Goal: Transaction & Acquisition: Obtain resource

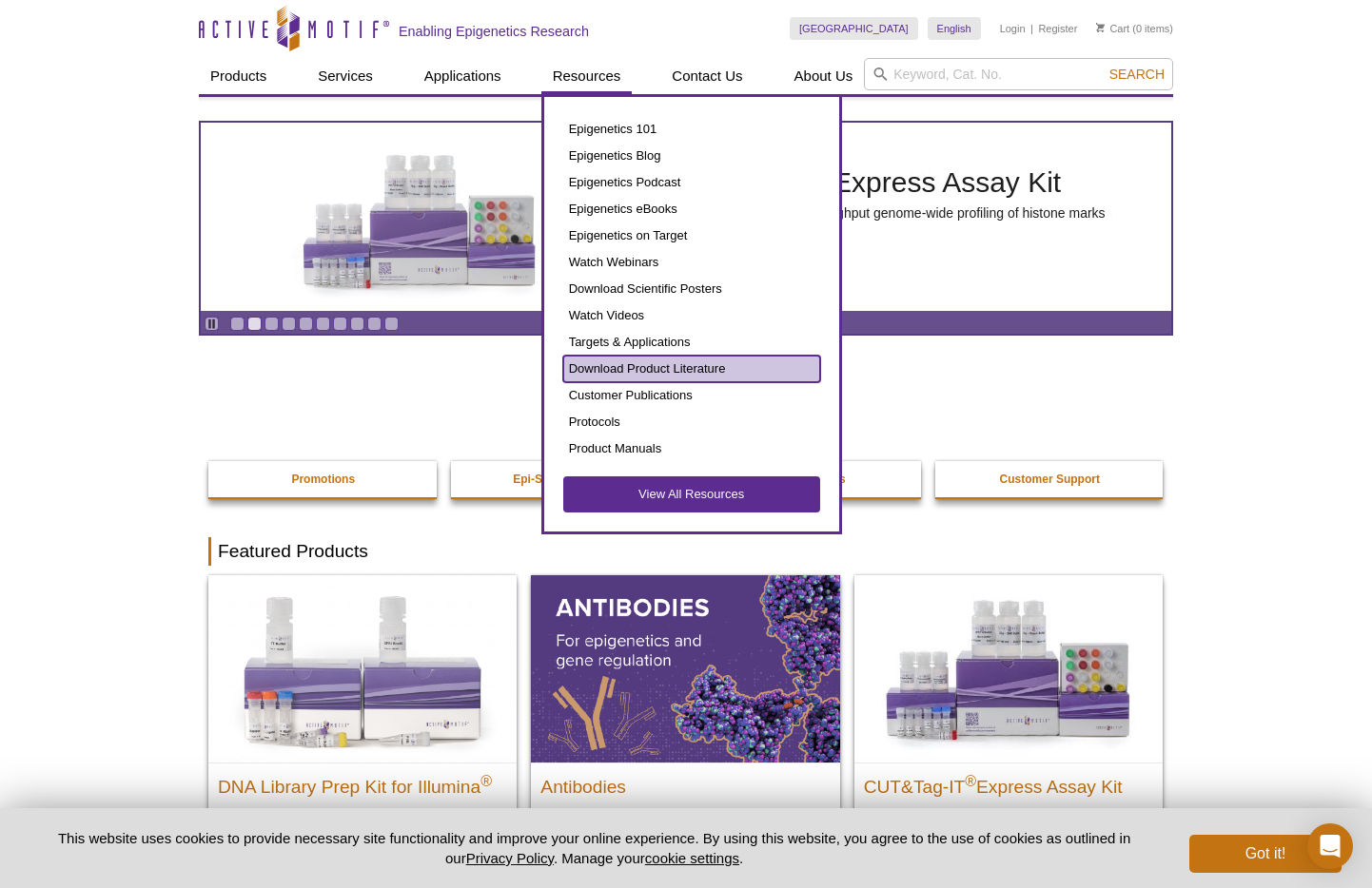
click at [632, 358] on link "Download Product Literature" at bounding box center [692, 369] width 257 height 27
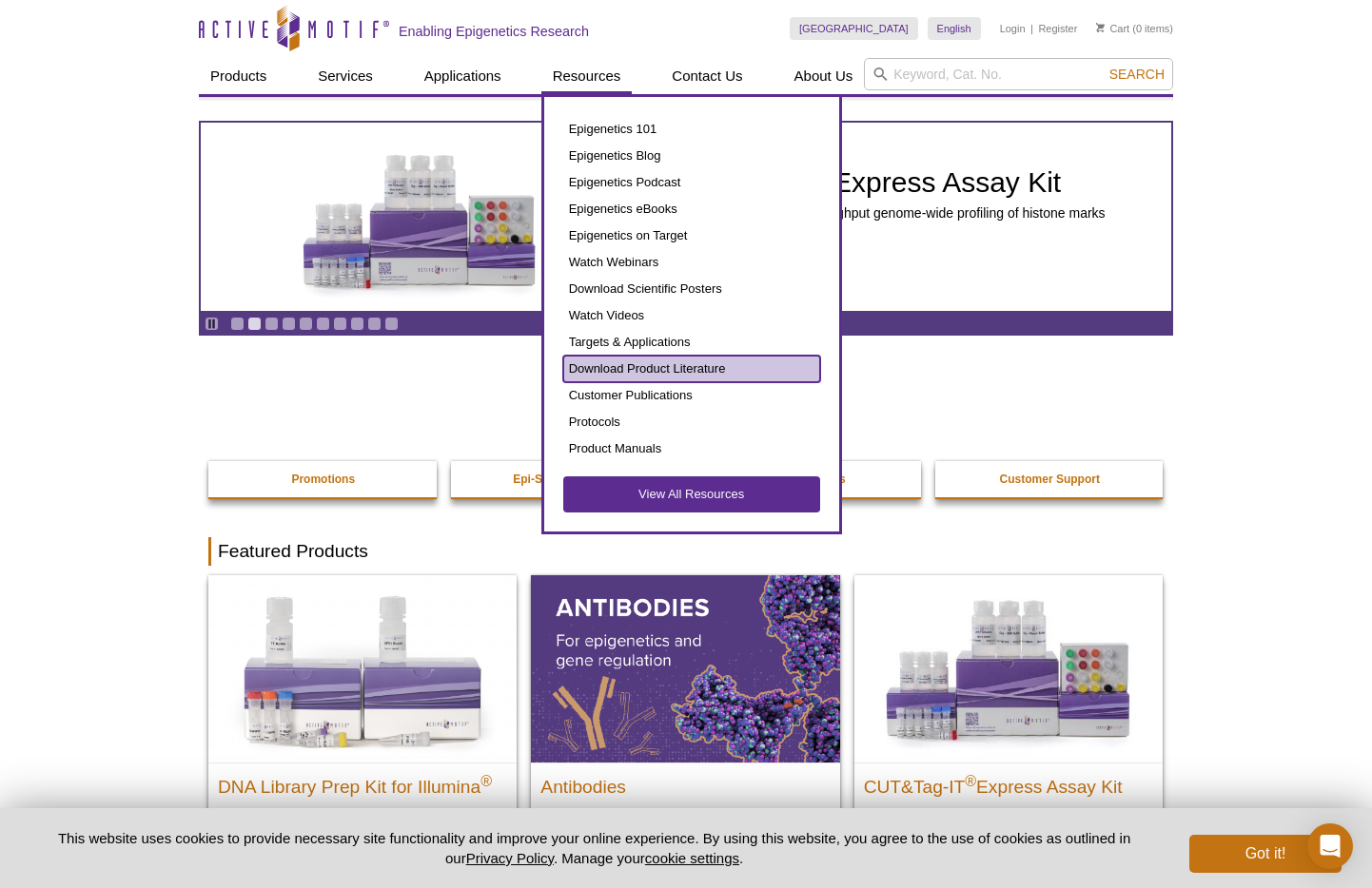
click at [622, 366] on link "Download Product Literature" at bounding box center [692, 369] width 257 height 27
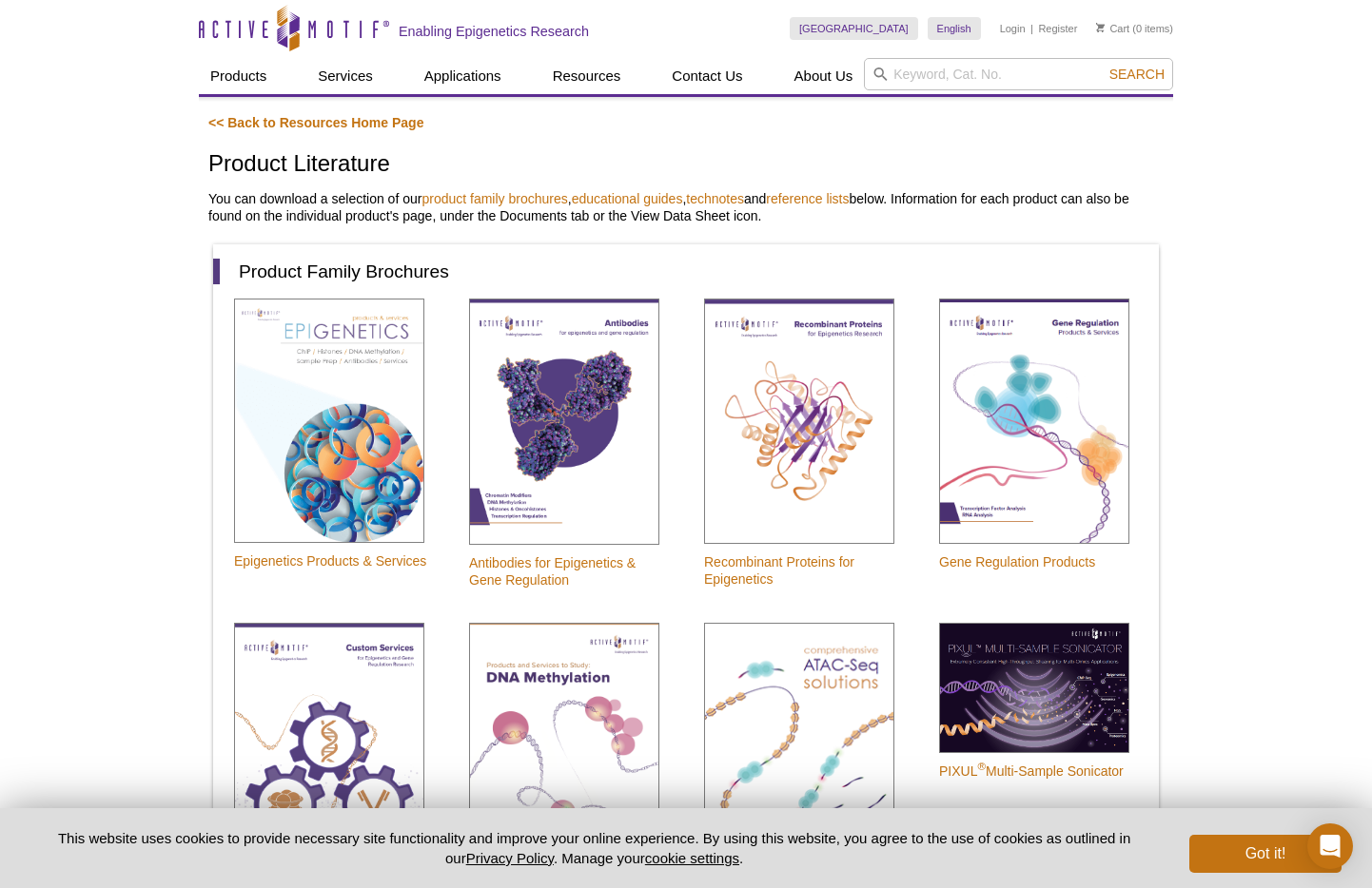
click at [366, 196] on p "You can download a selection of our product family brochures , educational guid…" at bounding box center [686, 207] width 955 height 34
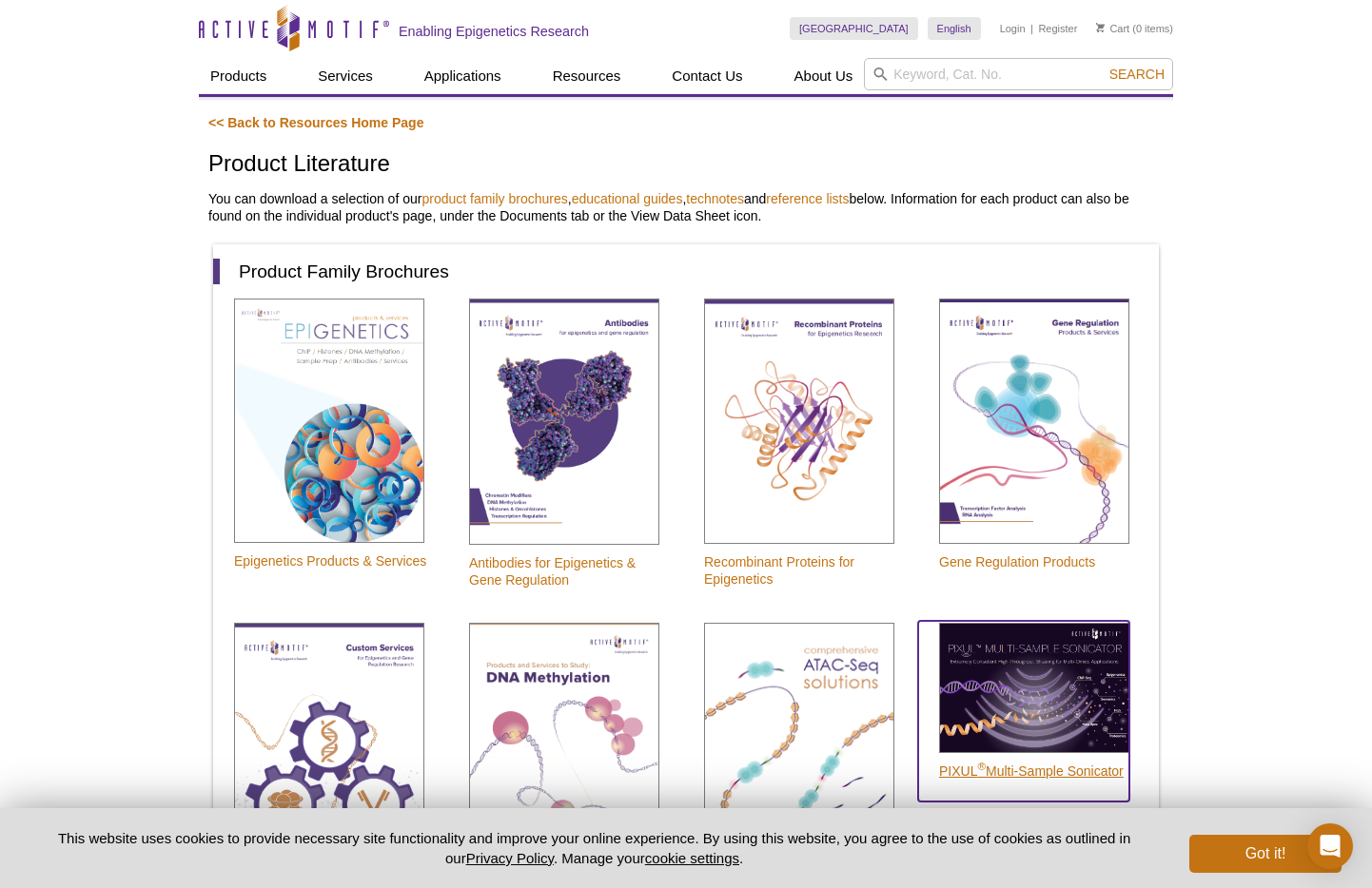
click at [1031, 646] on img at bounding box center [1034, 688] width 190 height 130
